Goal: Navigation & Orientation: Find specific page/section

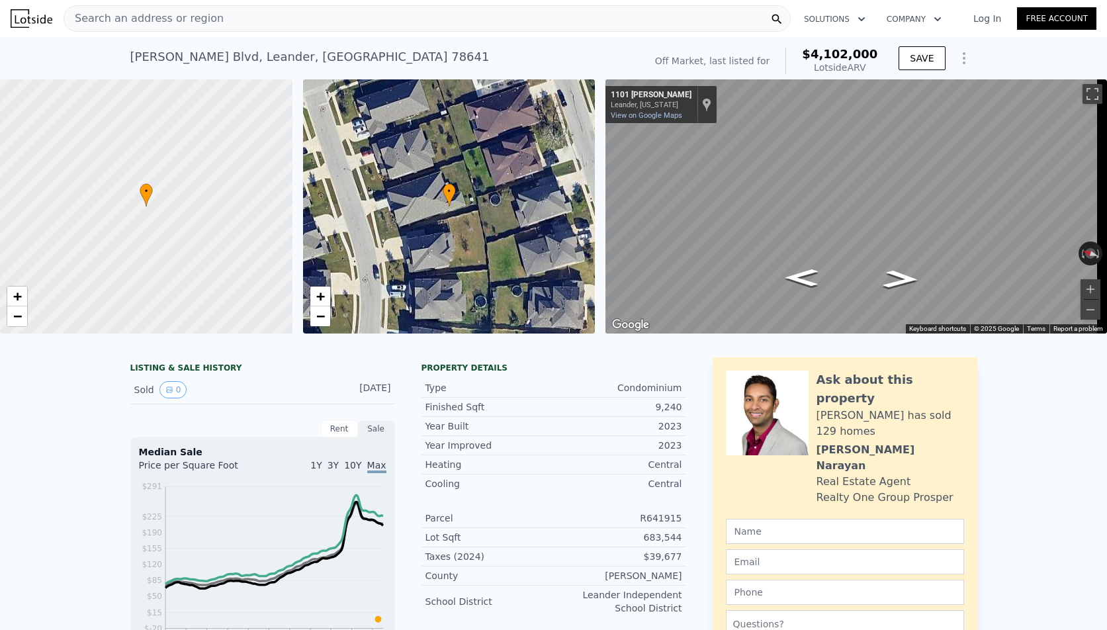
click at [270, 17] on div "Search an address or region" at bounding box center [427, 18] width 727 height 26
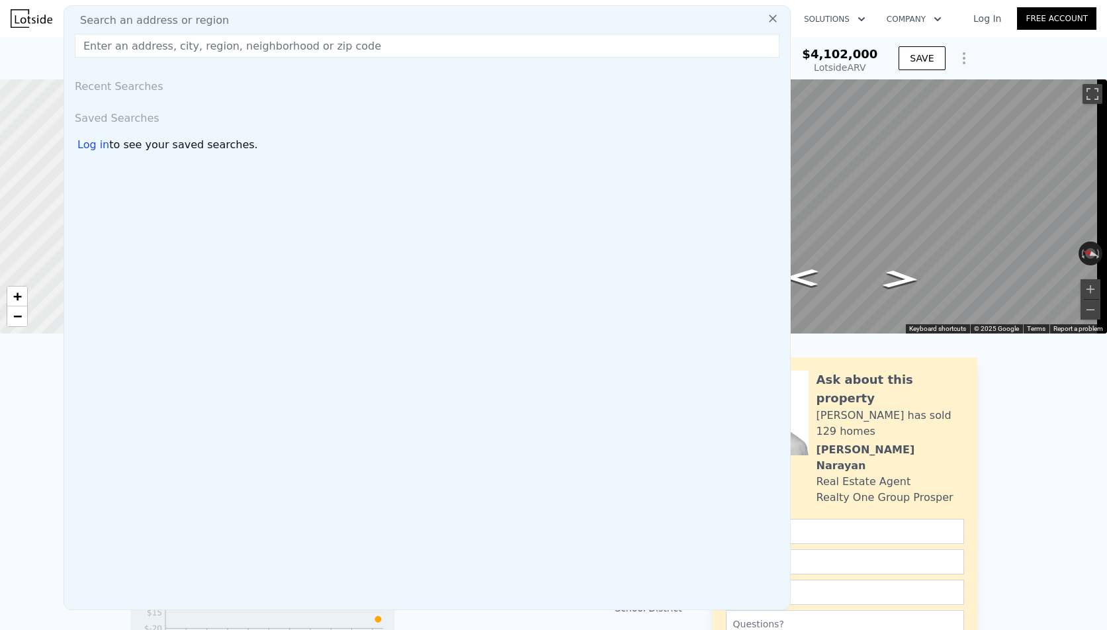
click at [220, 55] on input "text" at bounding box center [427, 46] width 705 height 24
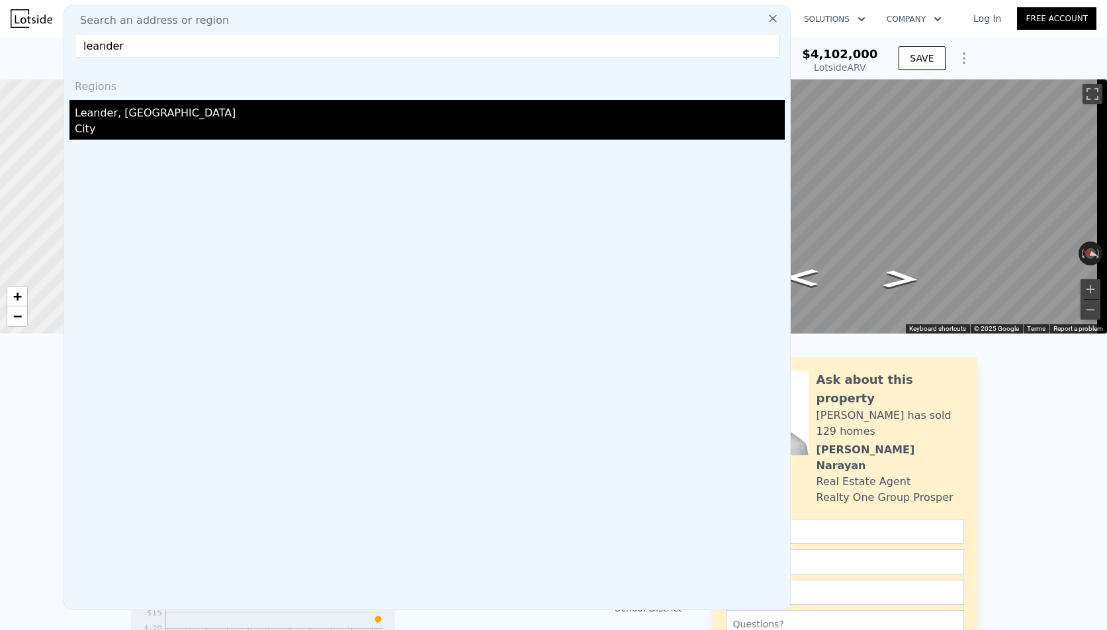
type input "leander"
click at [140, 107] on div "Leander, [GEOGRAPHIC_DATA]" at bounding box center [430, 110] width 710 height 21
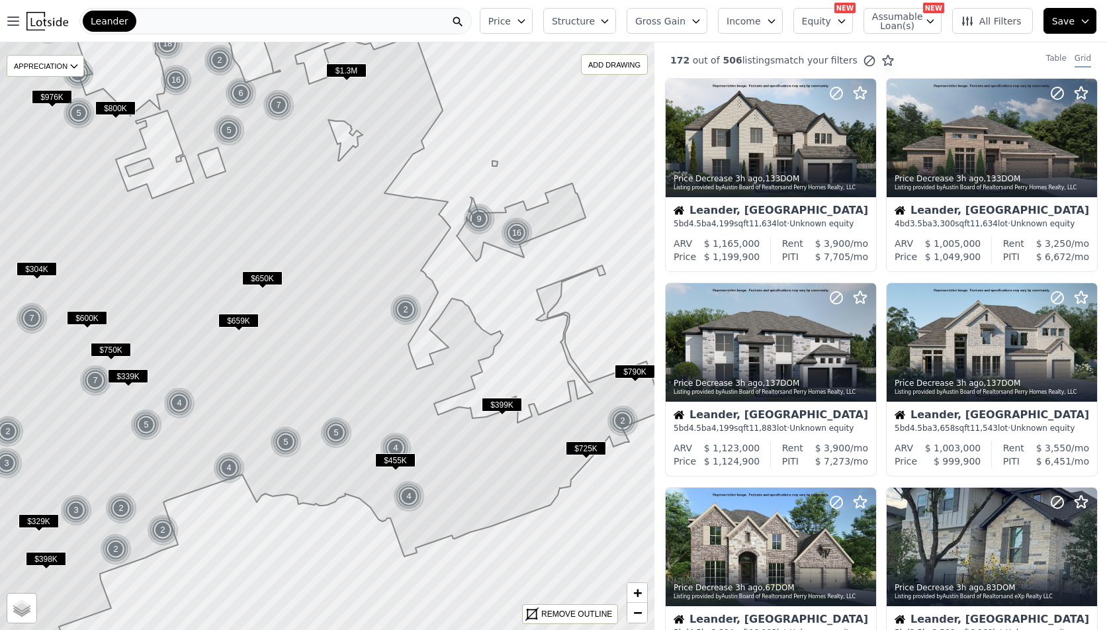
drag, startPoint x: 322, startPoint y: 146, endPoint x: 324, endPoint y: 93, distance: 53.7
click at [324, 93] on icon at bounding box center [300, 283] width 728 height 708
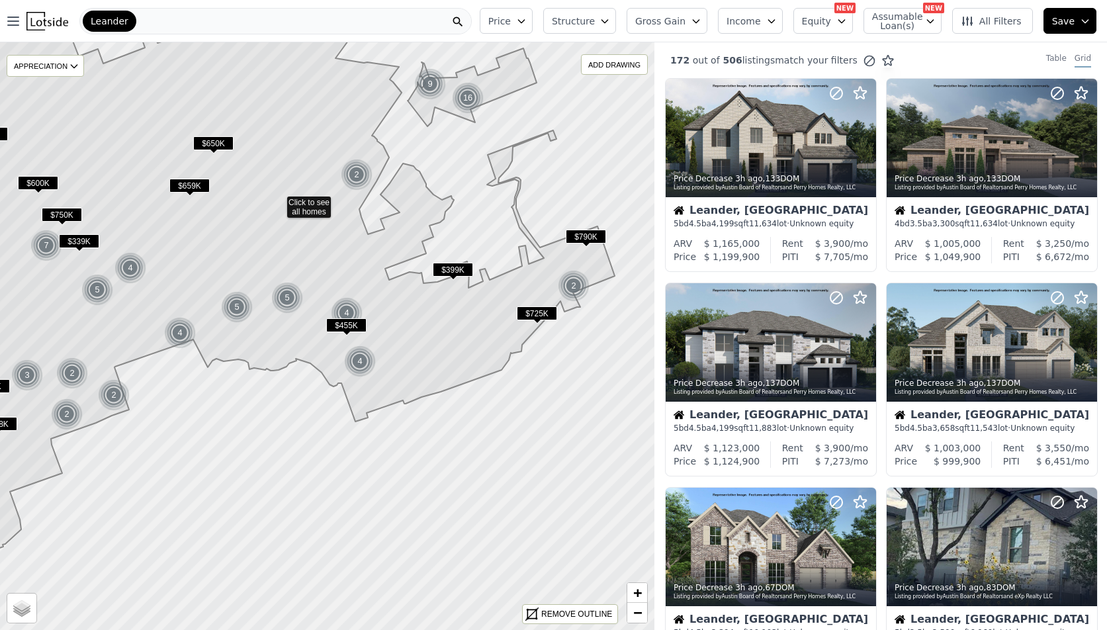
drag, startPoint x: 434, startPoint y: 430, endPoint x: 385, endPoint y: 295, distance: 143.6
click at [385, 295] on icon at bounding box center [249, 201] width 730 height 708
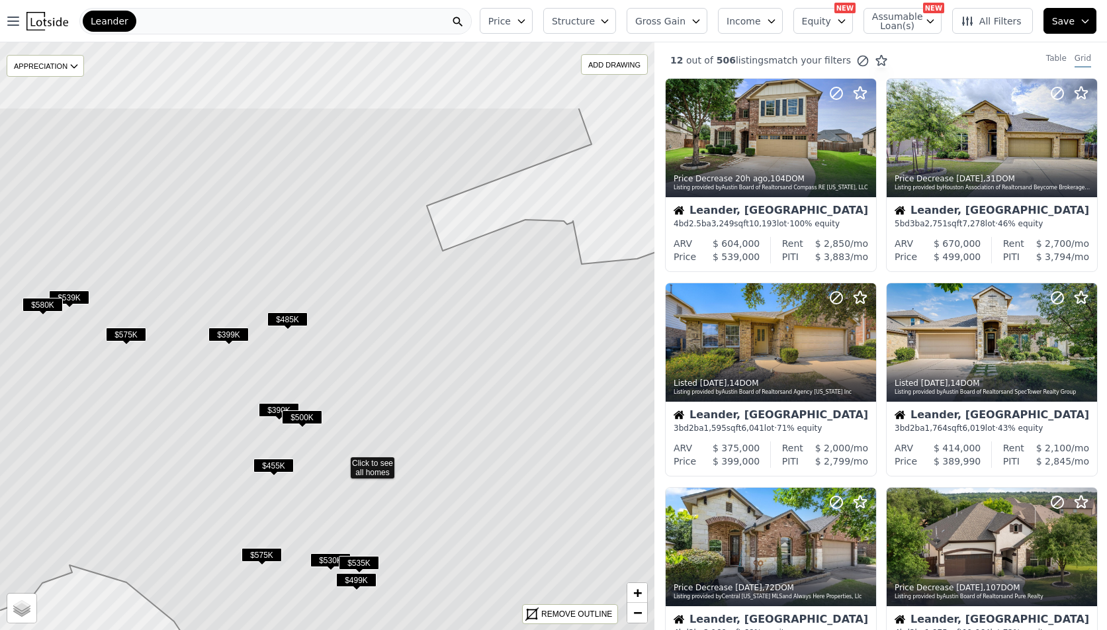
drag, startPoint x: 442, startPoint y: 417, endPoint x: 456, endPoint y: 542, distance: 125.9
click at [456, 542] on icon at bounding box center [342, 461] width 788 height 708
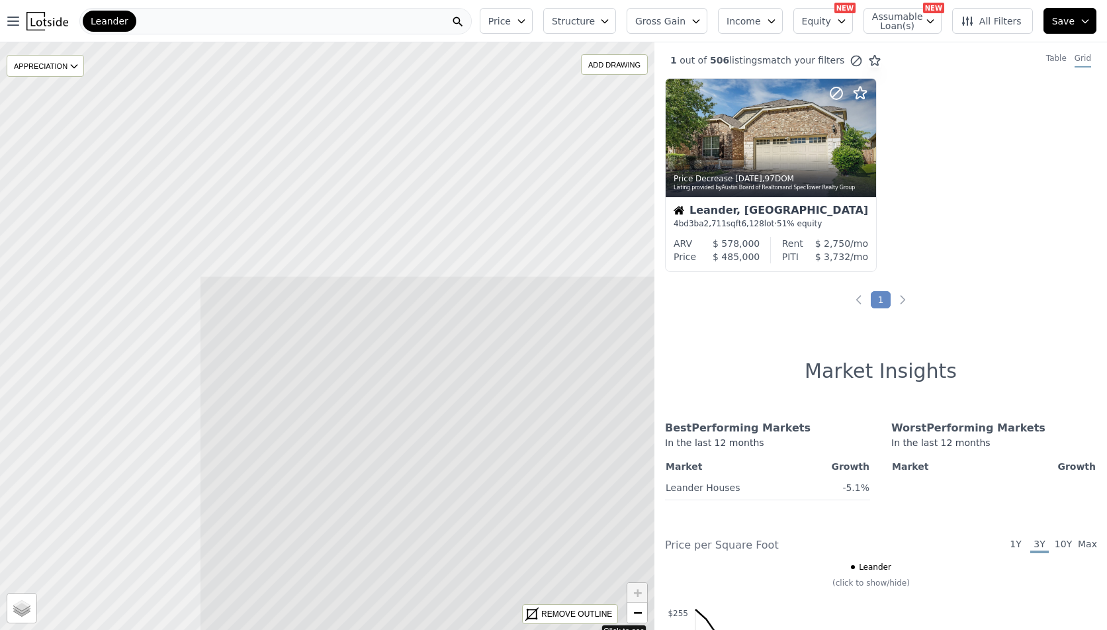
drag, startPoint x: 368, startPoint y: 179, endPoint x: 605, endPoint y: 454, distance: 363.1
click at [630, 472] on icon at bounding box center [593, 629] width 788 height 708
